Goal: Find specific page/section: Find specific page/section

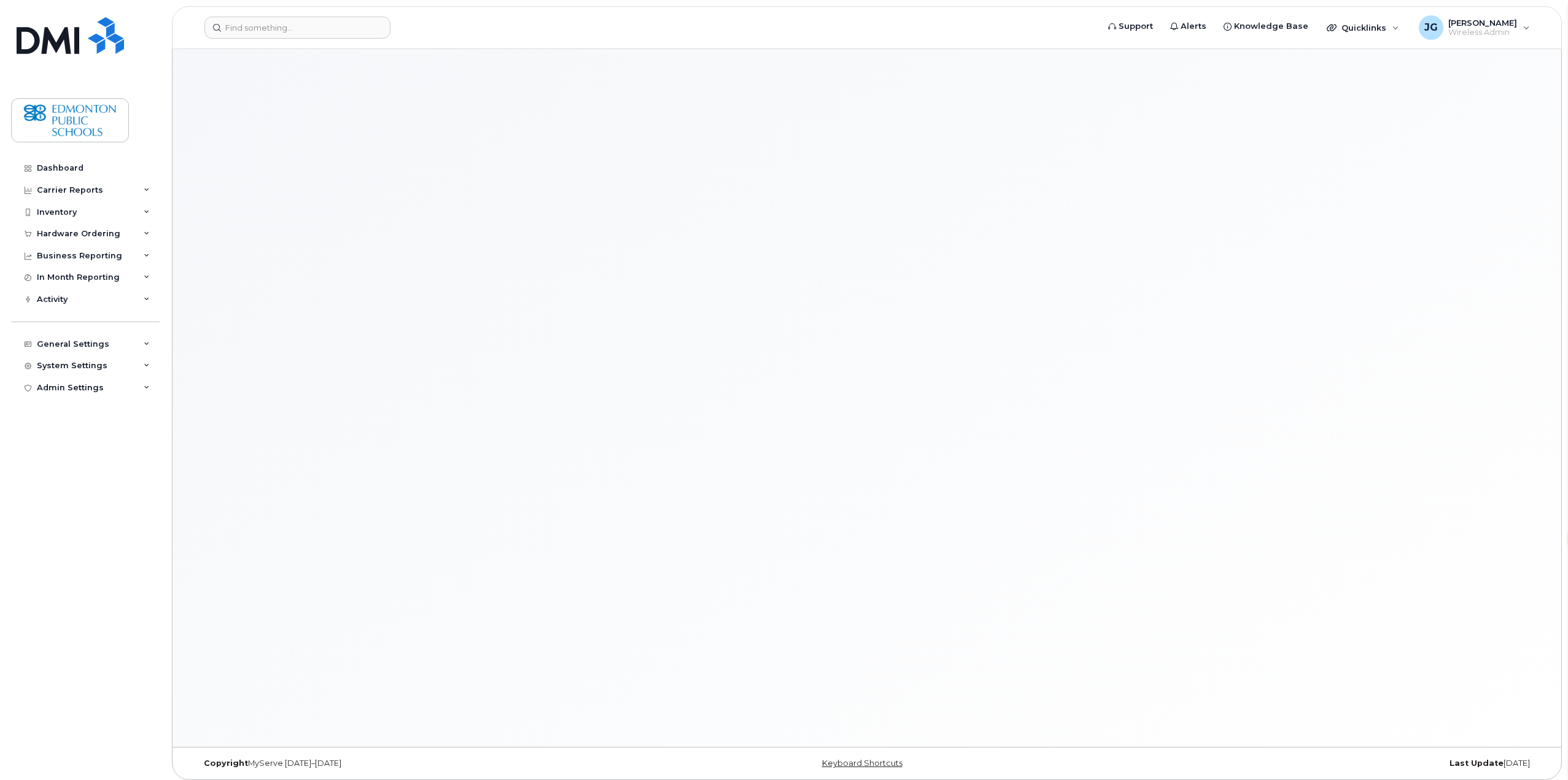
select select "en"
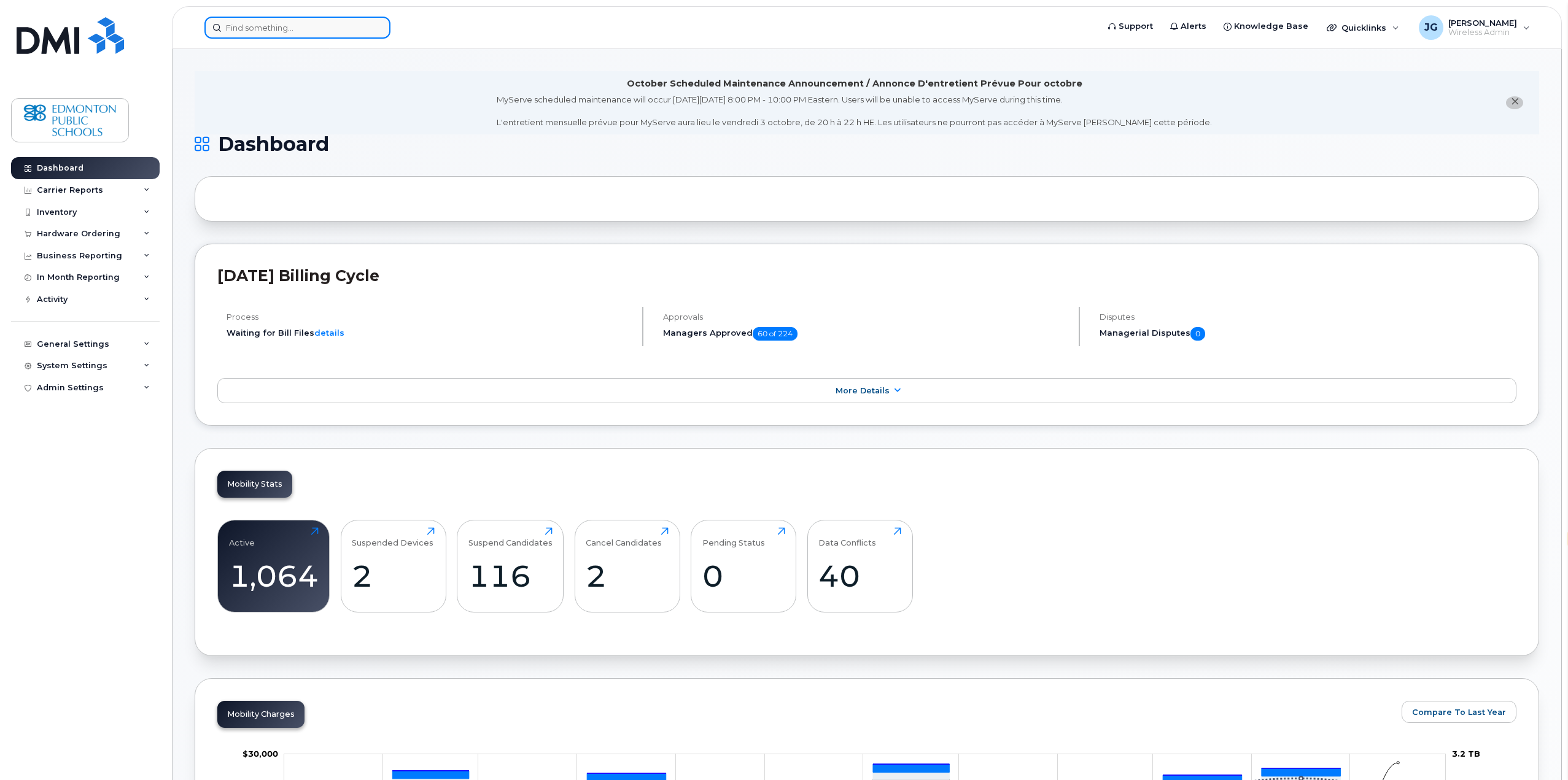
click at [339, 27] on input at bounding box center [297, 28] width 186 height 22
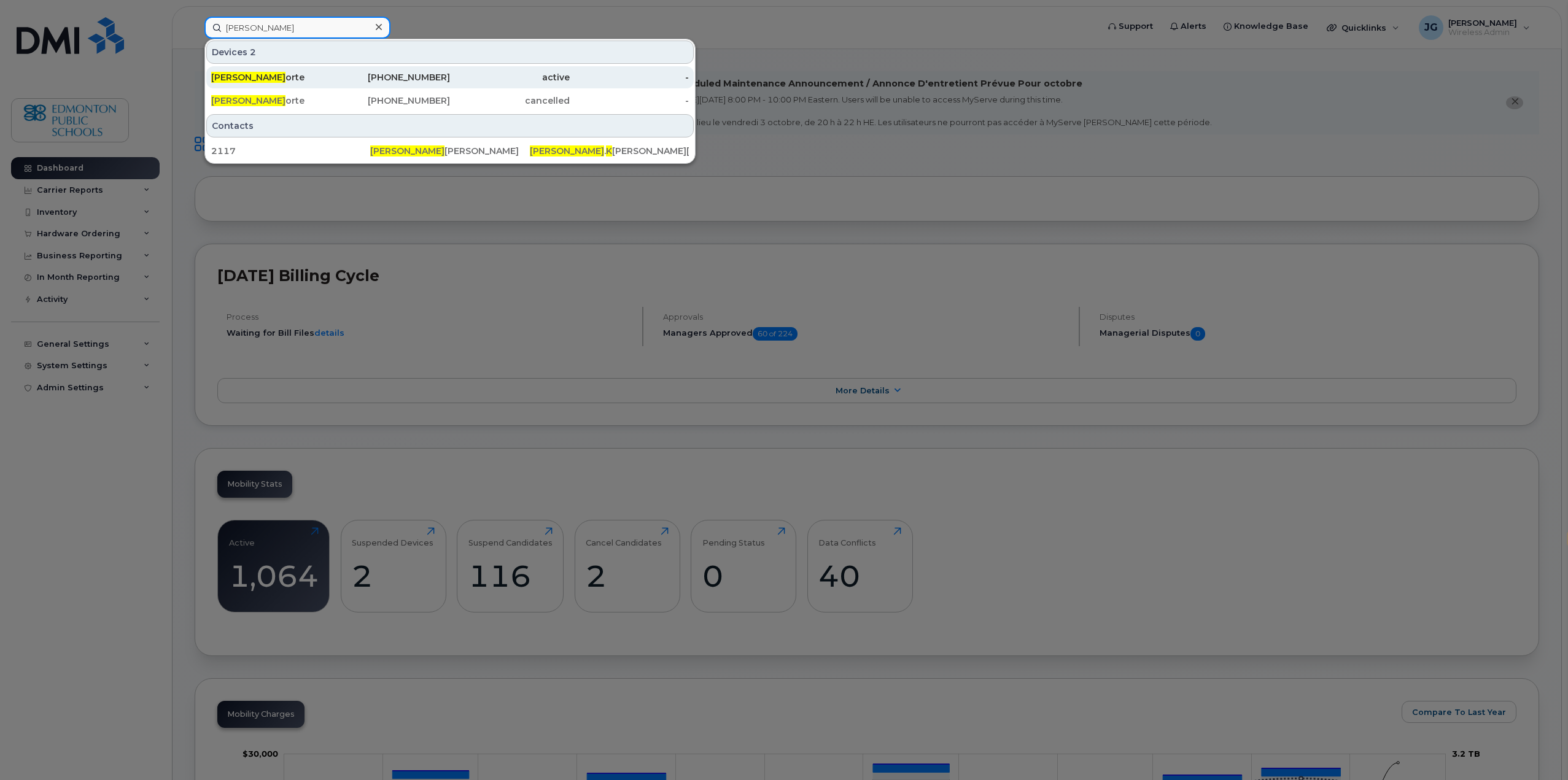
type input "[PERSON_NAME]"
click at [243, 76] on div "[PERSON_NAME]" at bounding box center [271, 77] width 120 height 13
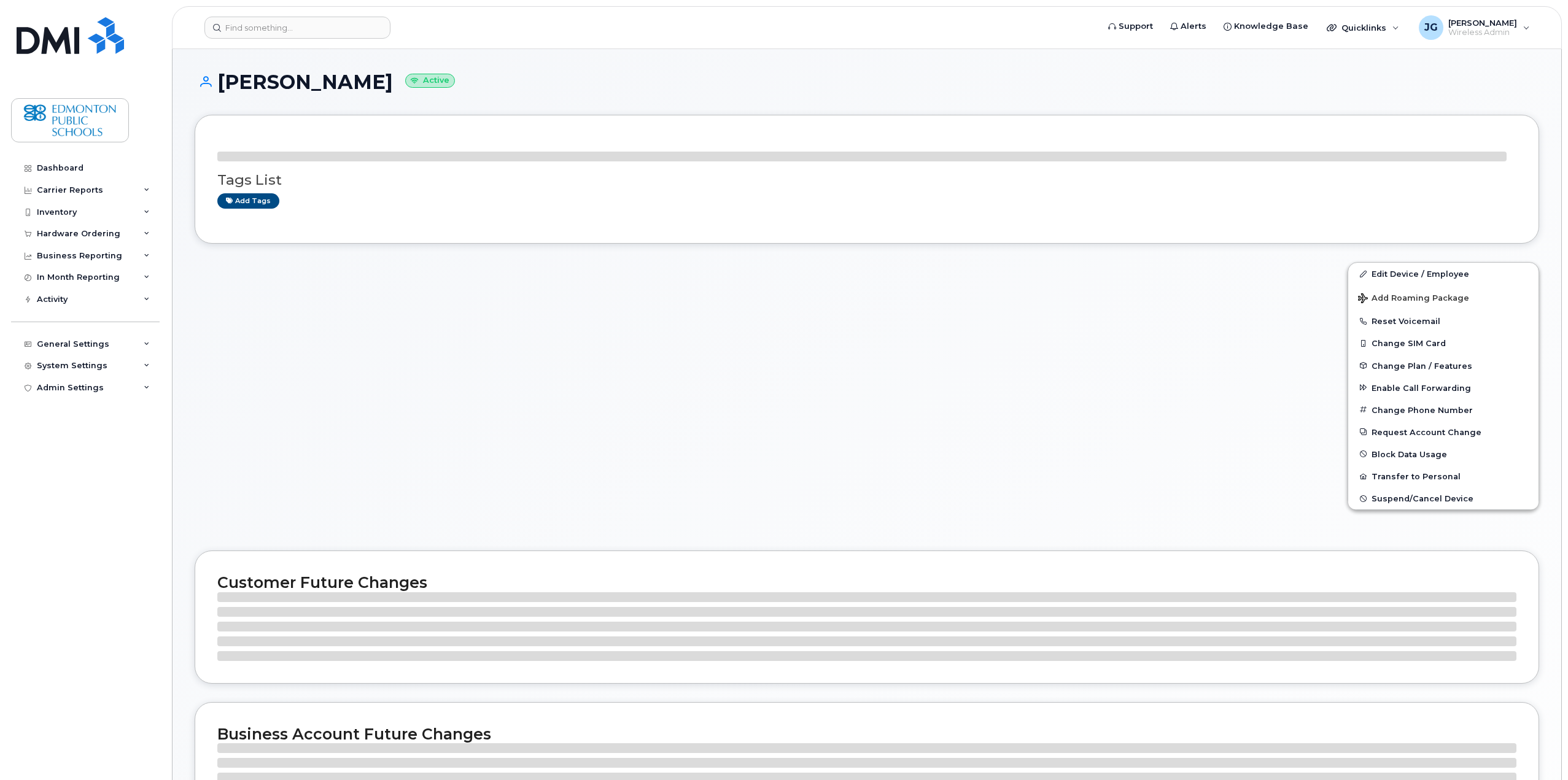
select select "en"
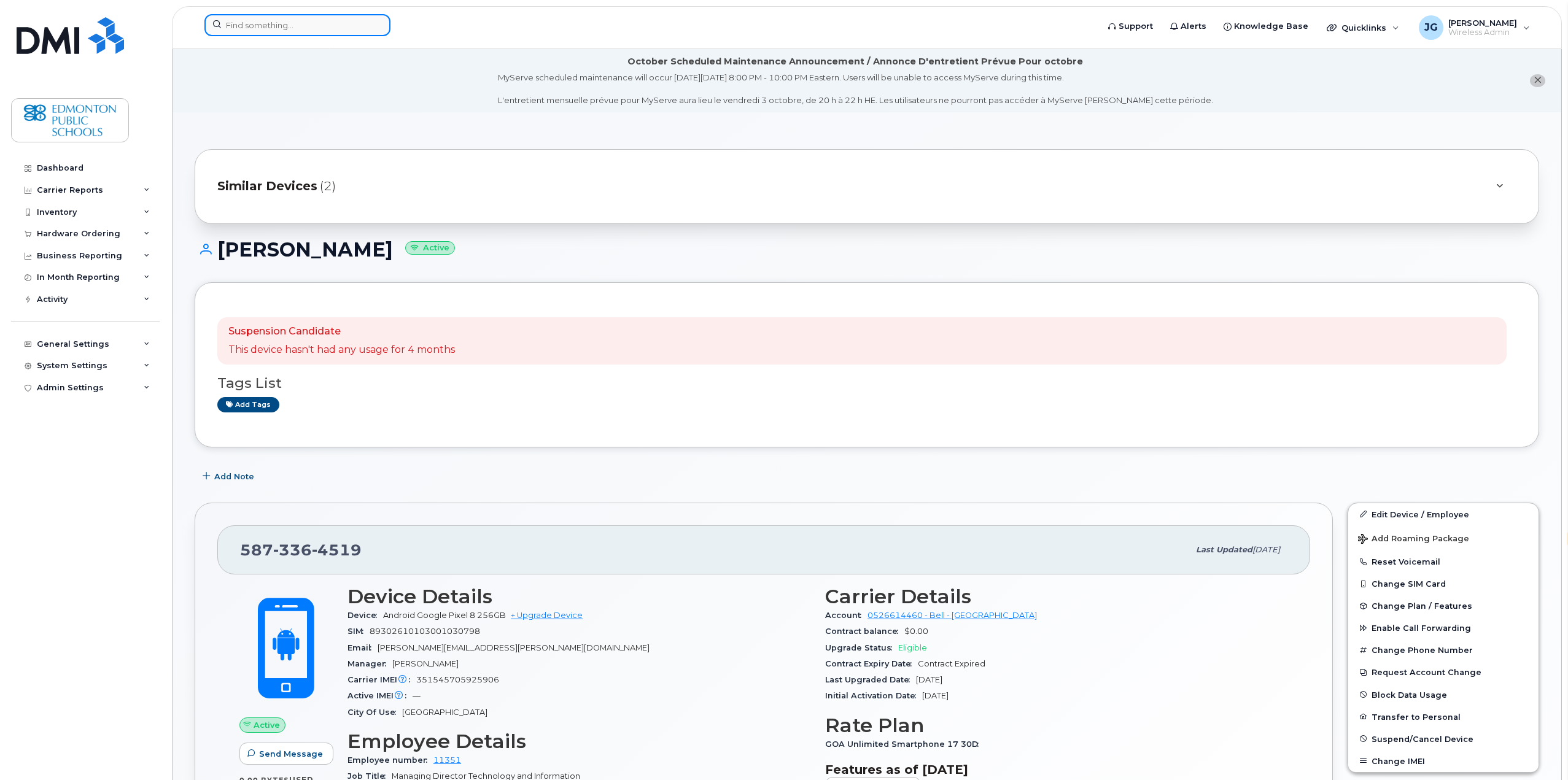
click at [282, 28] on input at bounding box center [297, 25] width 186 height 22
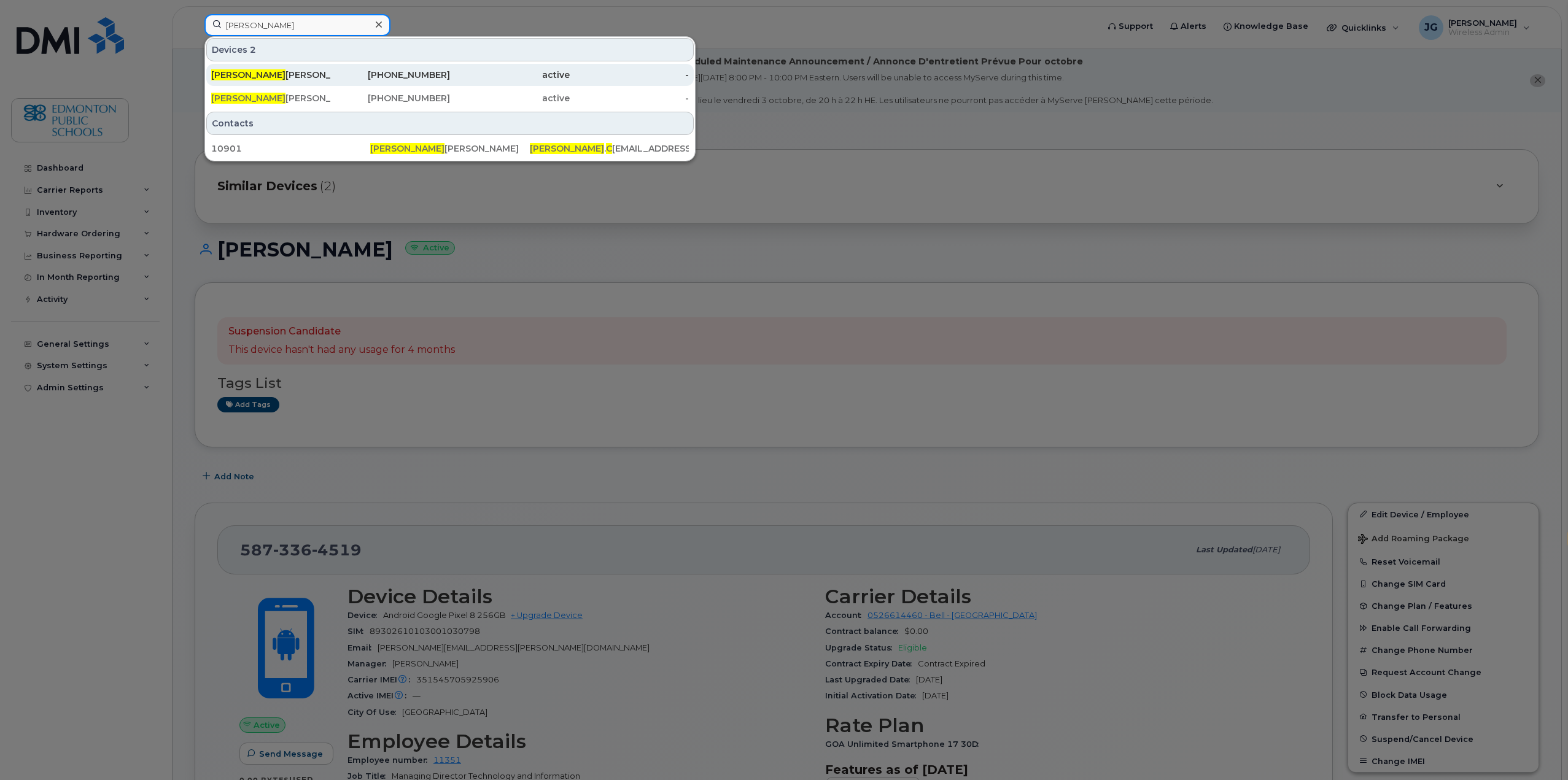
type input "jon c"
click at [258, 76] on div "JON C ARSTENSEN-SINHA" at bounding box center [271, 74] width 120 height 13
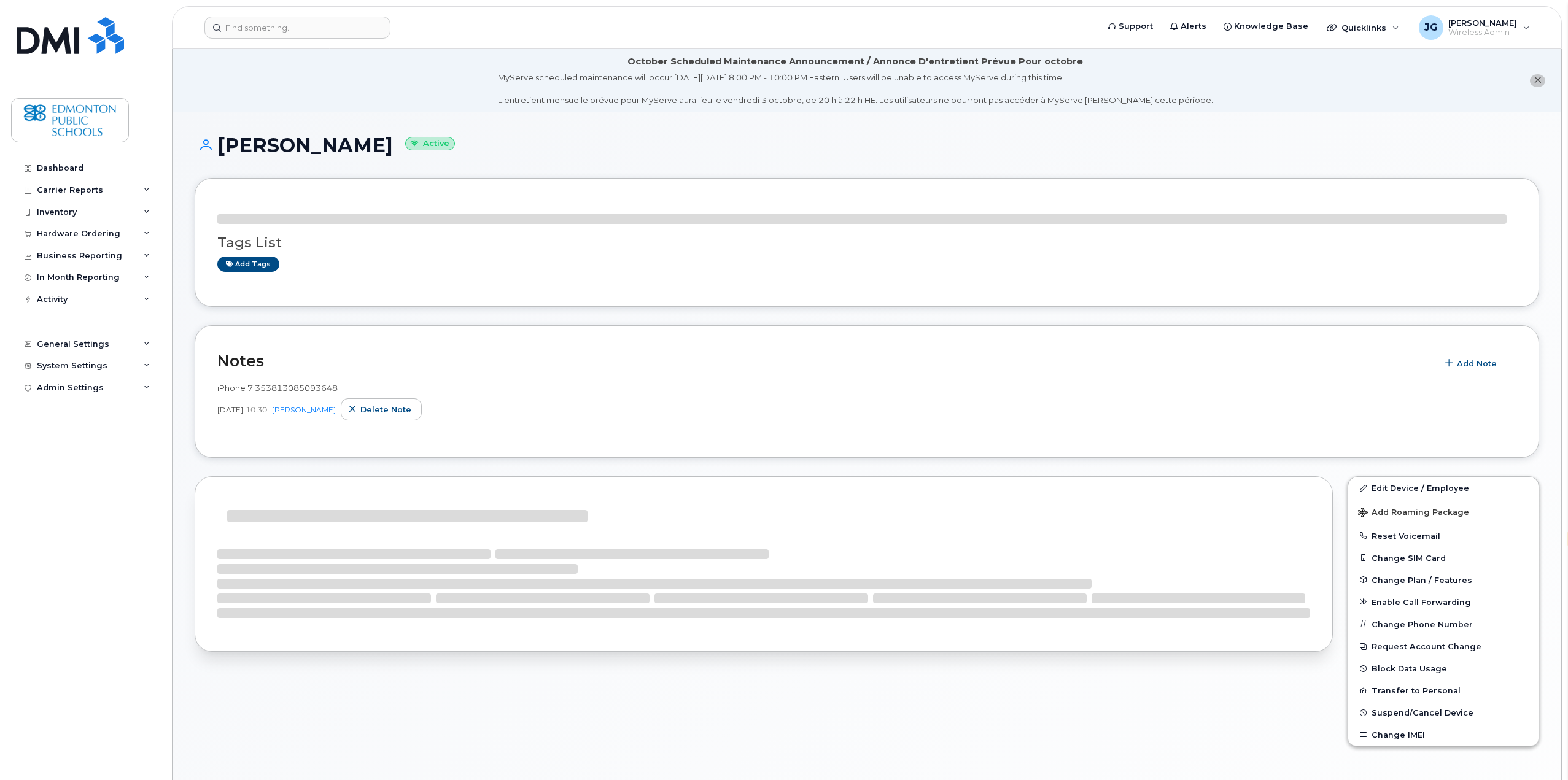
select select "en"
